Goal: Task Accomplishment & Management: Use online tool/utility

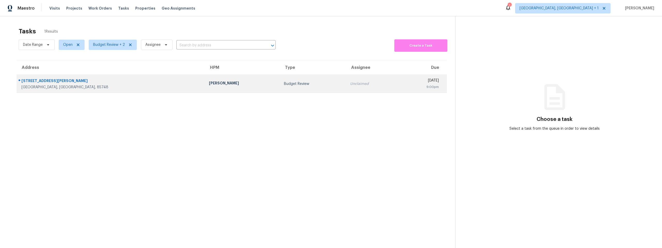
click at [87, 83] on div "[STREET_ADDRESS][PERSON_NAME]" at bounding box center [110, 81] width 179 height 6
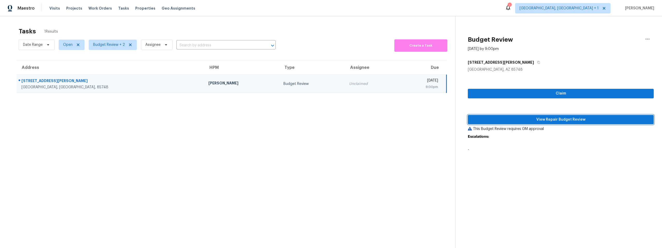
click at [532, 117] on span "View Repair Budget Review" at bounding box center [561, 119] width 178 height 6
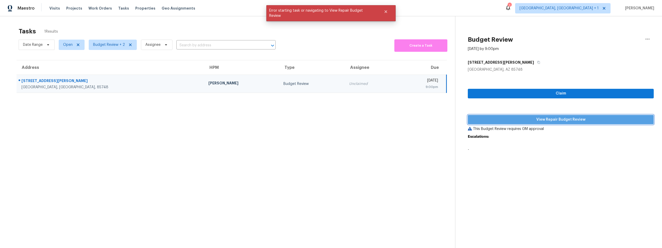
click at [519, 121] on span "View Repair Budget Review" at bounding box center [561, 119] width 178 height 6
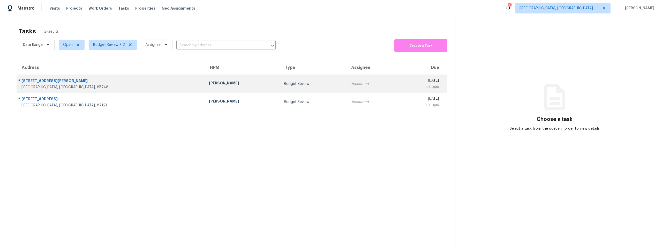
click at [209, 81] on div "[PERSON_NAME]" at bounding box center [242, 83] width 67 height 6
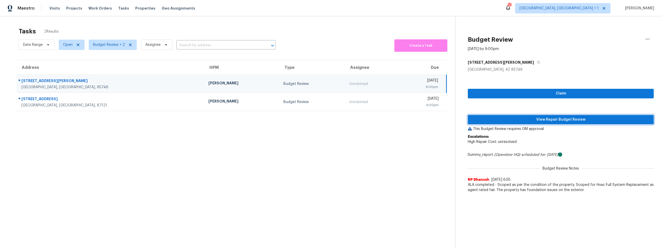
click at [567, 123] on button "View Repair Budget Review" at bounding box center [561, 120] width 186 height 10
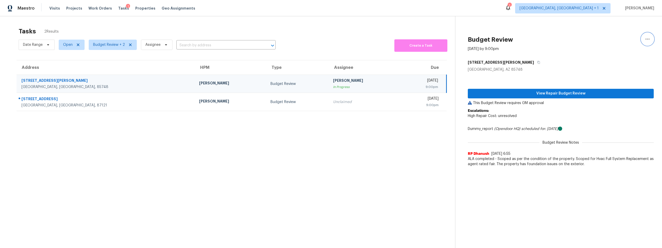
click at [645, 38] on icon "button" at bounding box center [648, 39] width 6 height 6
click at [612, 39] on div "Unclaim this task" at bounding box center [614, 40] width 40 height 5
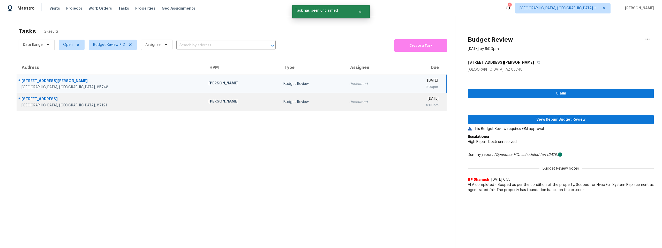
click at [65, 102] on div "209 Vista Del Angel SW" at bounding box center [110, 99] width 179 height 6
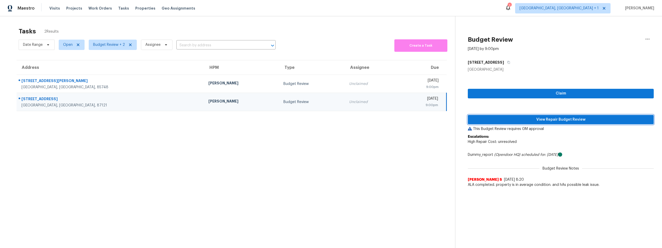
click at [525, 119] on span "View Repair Budget Review" at bounding box center [561, 119] width 178 height 6
